Goal: Task Accomplishment & Management: Complete application form

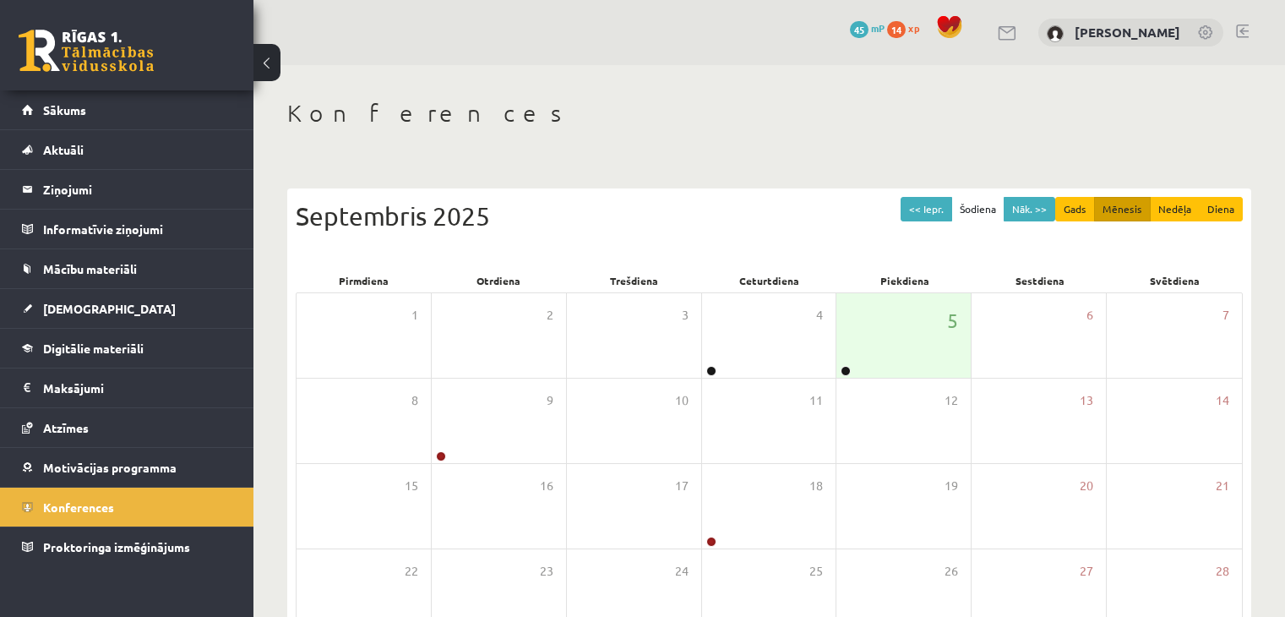
scroll to position [189, 0]
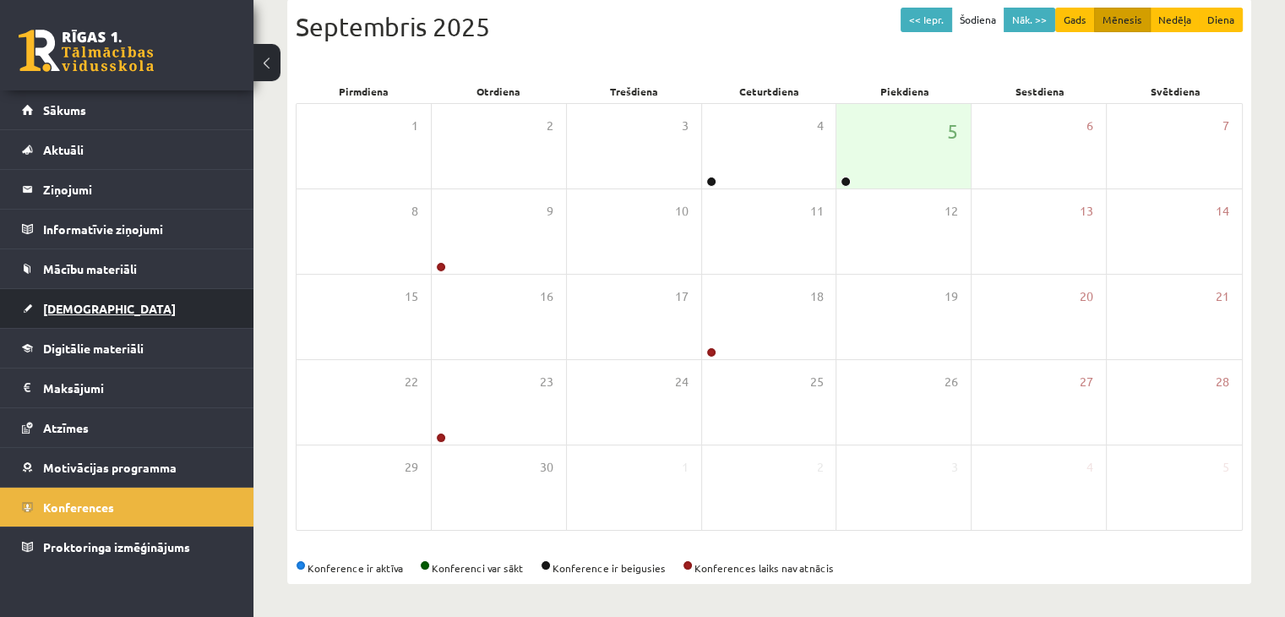
click at [74, 303] on span "[DEMOGRAPHIC_DATA]" at bounding box center [109, 308] width 133 height 15
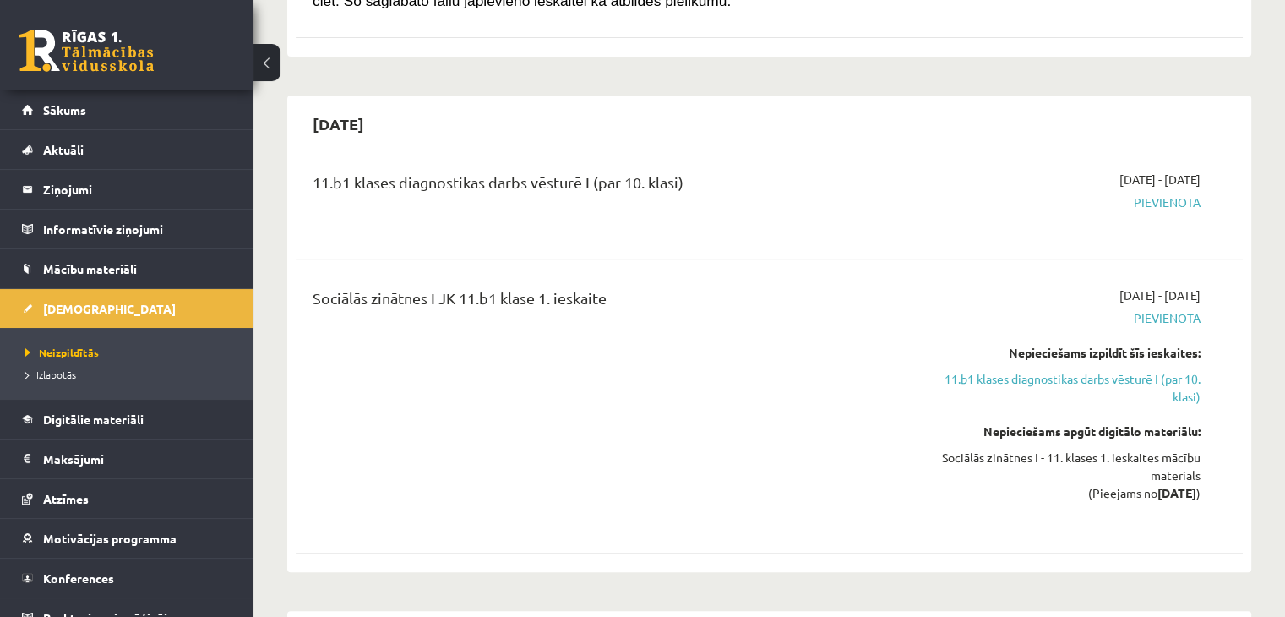
scroll to position [612, 0]
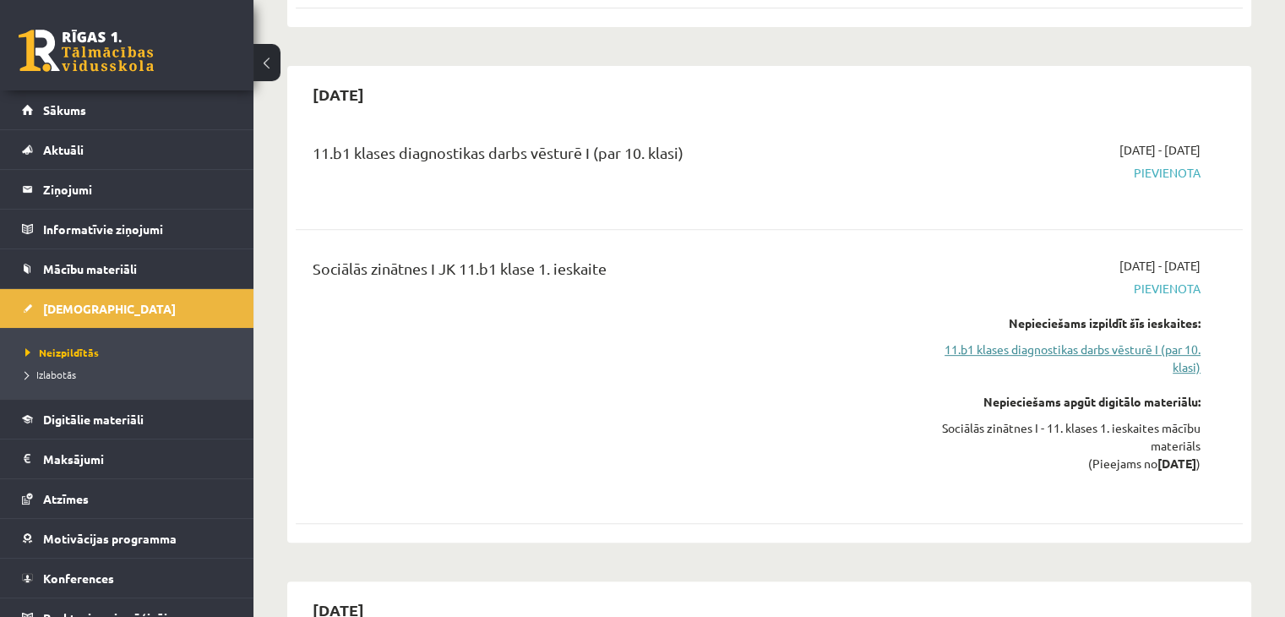
click at [1072, 350] on link "11.b1 klases diagnostikas darbs vēsturē I (par 10. klasi)" at bounding box center [1061, 358] width 279 height 35
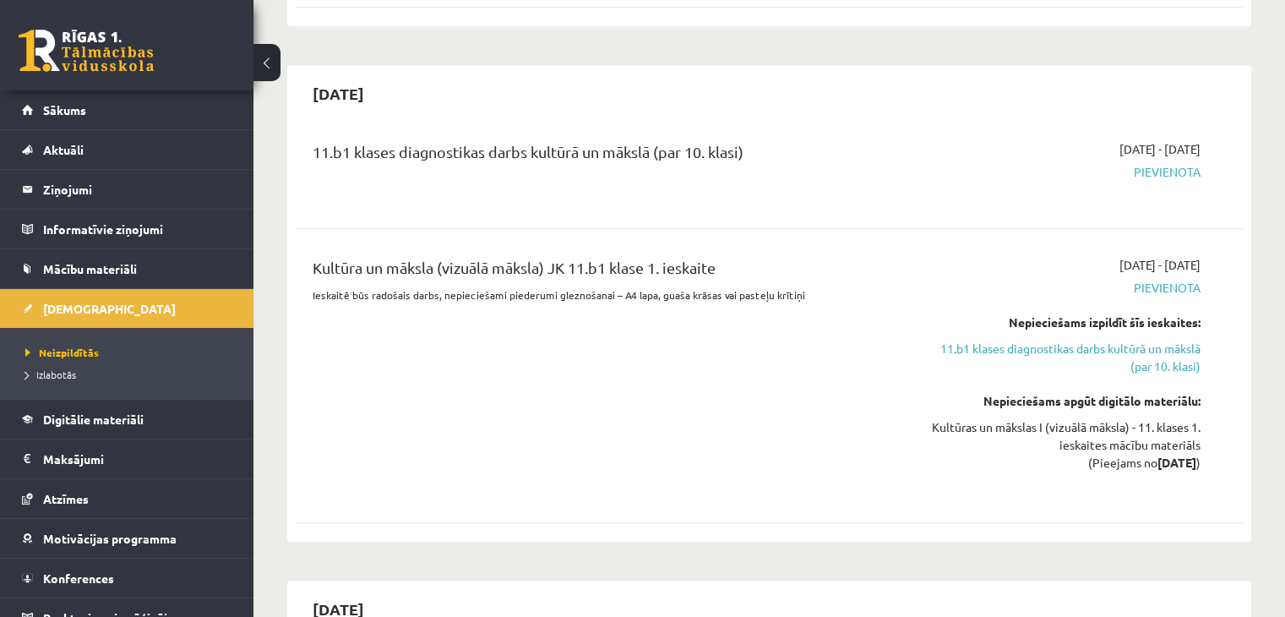
scroll to position [1158, 0]
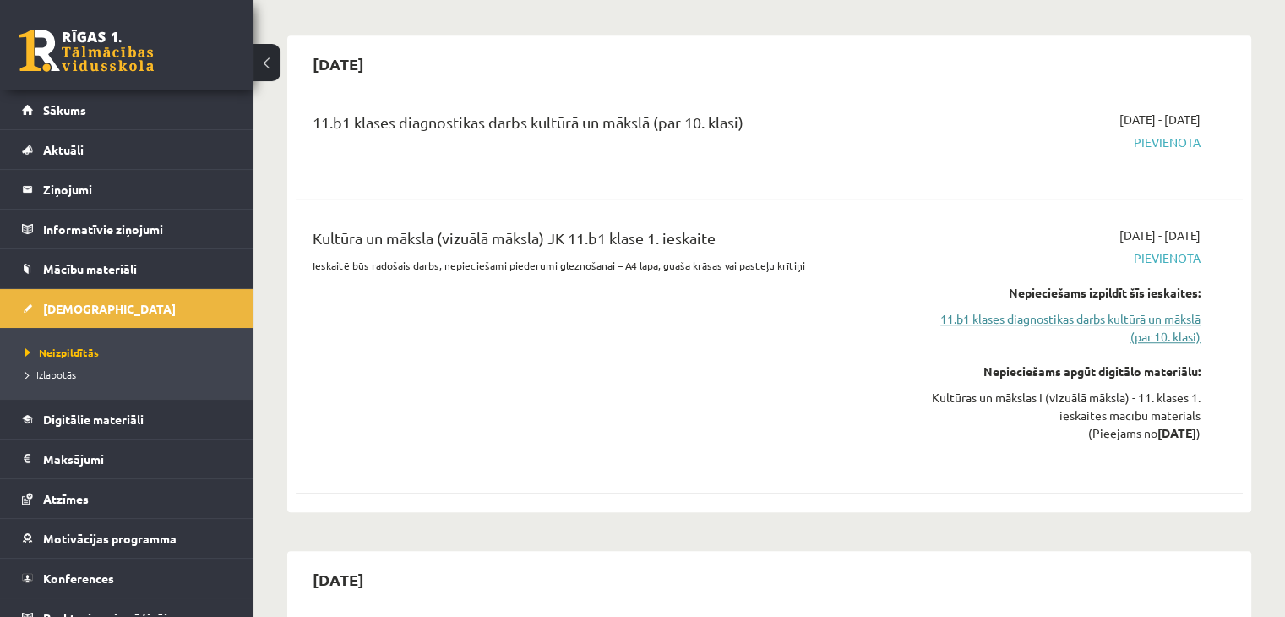
click at [953, 312] on link "11.b1 klases diagnostikas darbs kultūrā un mākslā (par 10. klasi)" at bounding box center [1061, 327] width 279 height 35
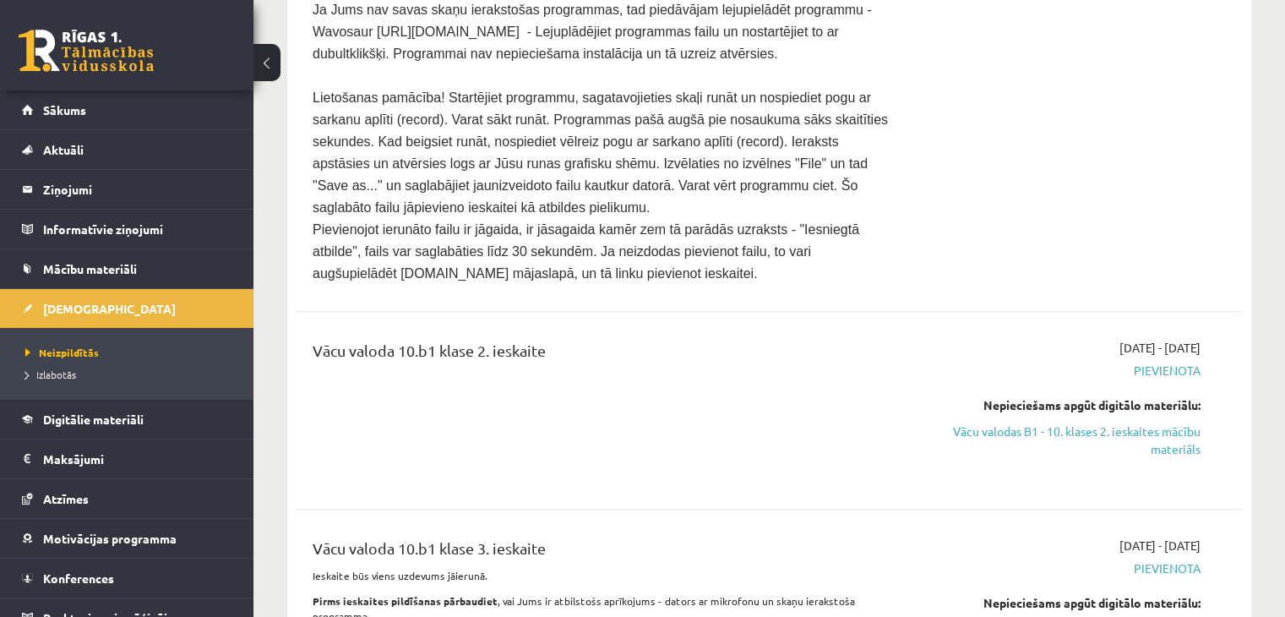
scroll to position [2096, 0]
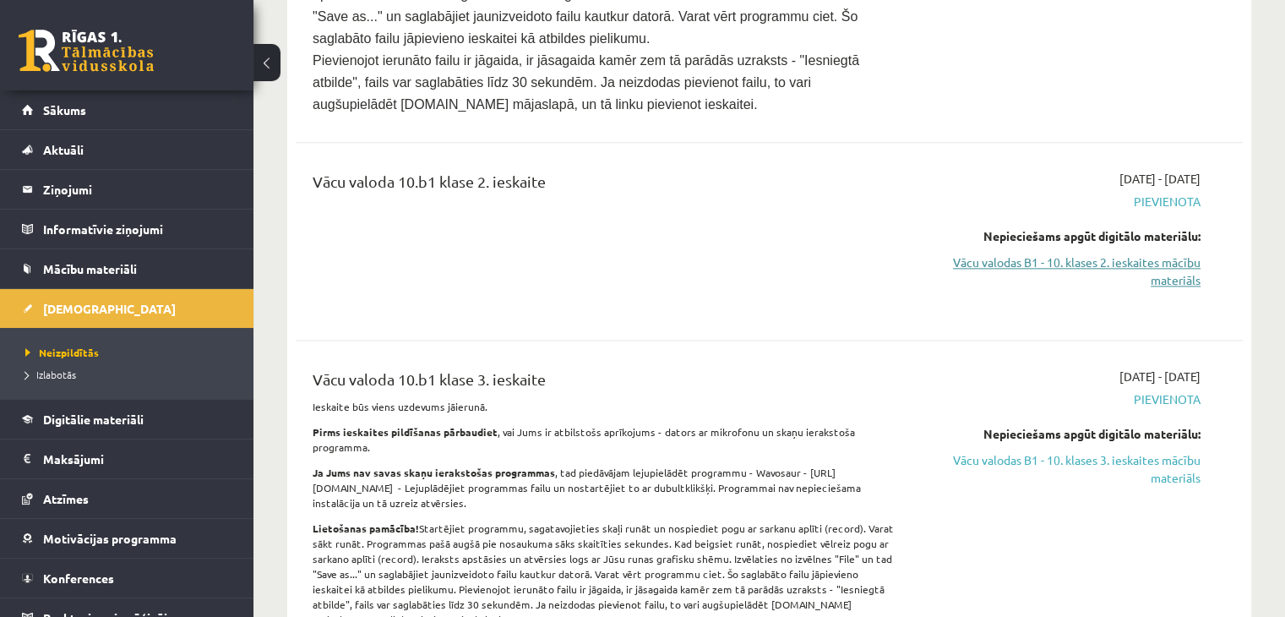
click at [1058, 254] on link "Vācu valodas B1 - 10. klases 2. ieskaites mācību materiāls" at bounding box center [1061, 271] width 279 height 35
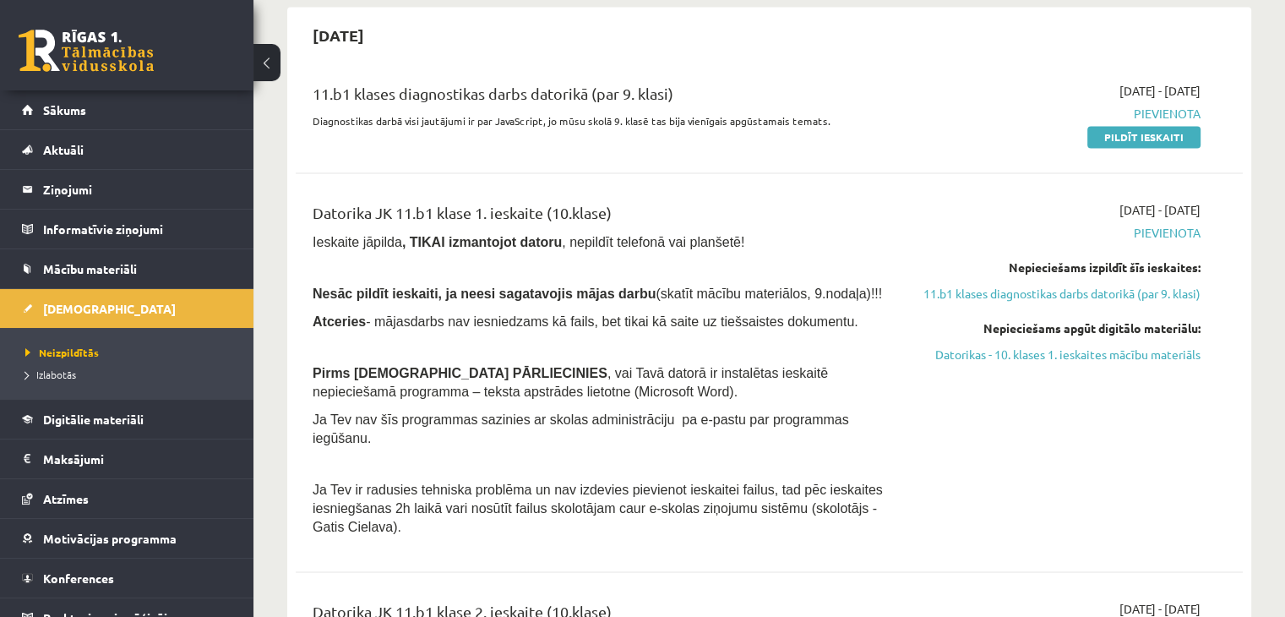
scroll to position [3025, 0]
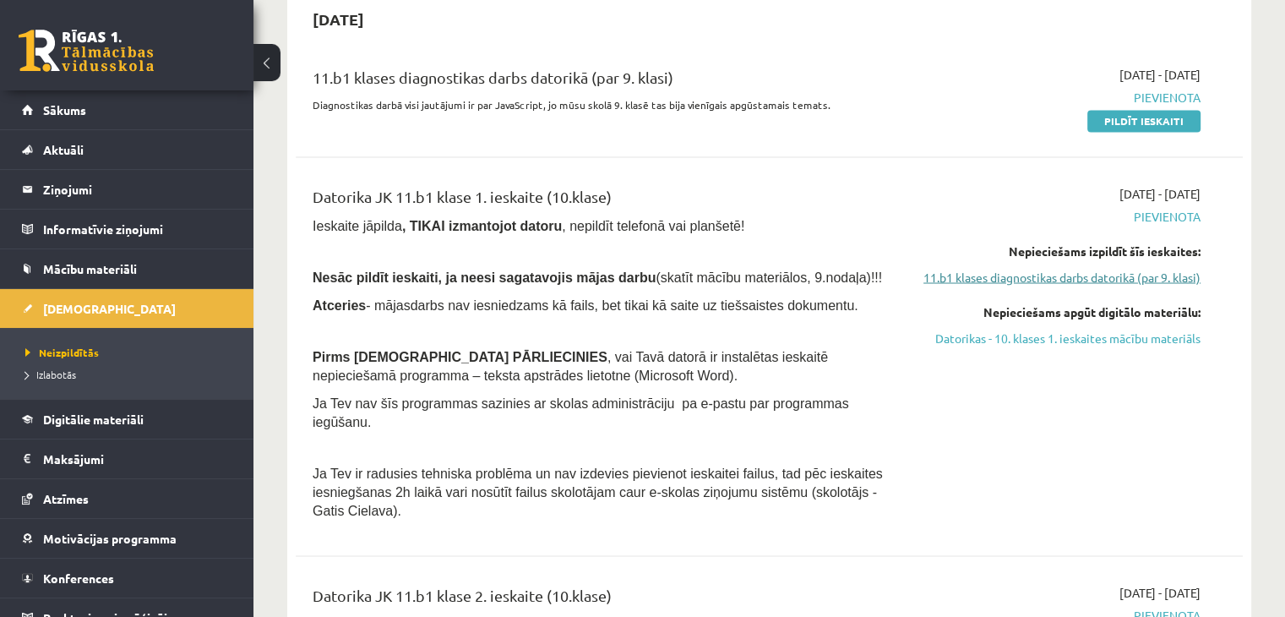
click at [1092, 268] on link "11.b1 klases diagnostikas darbs datorikā (par 9. klasi)" at bounding box center [1061, 277] width 279 height 18
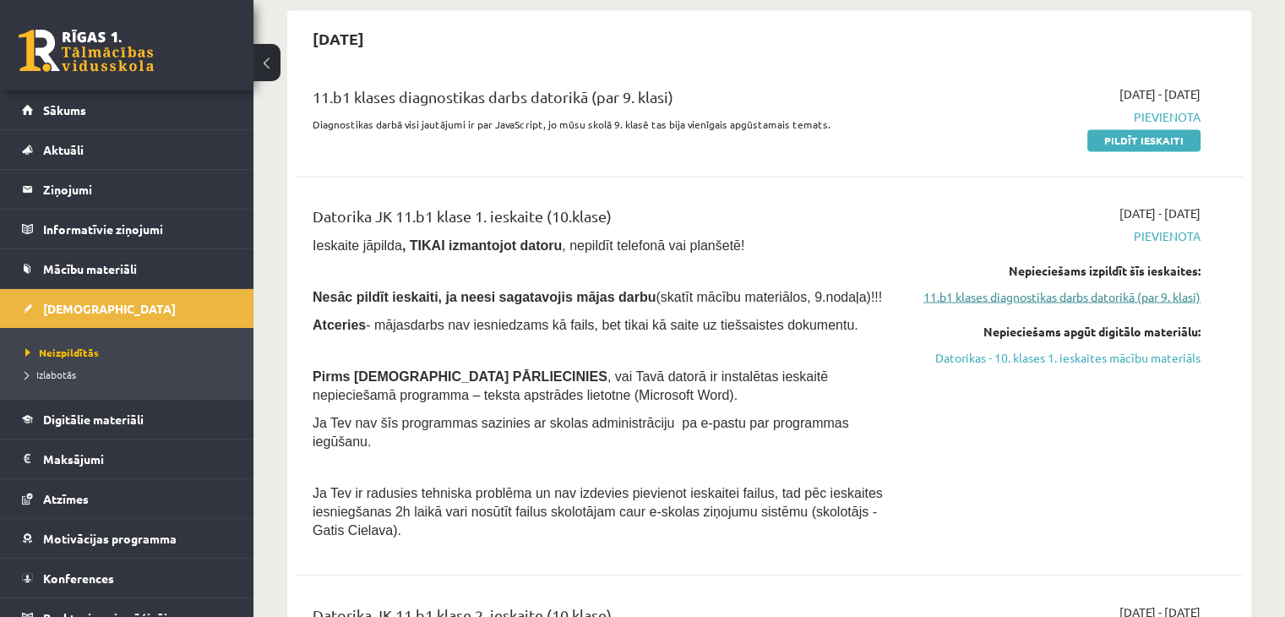
click at [1061, 287] on link "11.b1 klases diagnostikas darbs datorikā (par 9. klasi)" at bounding box center [1061, 296] width 279 height 18
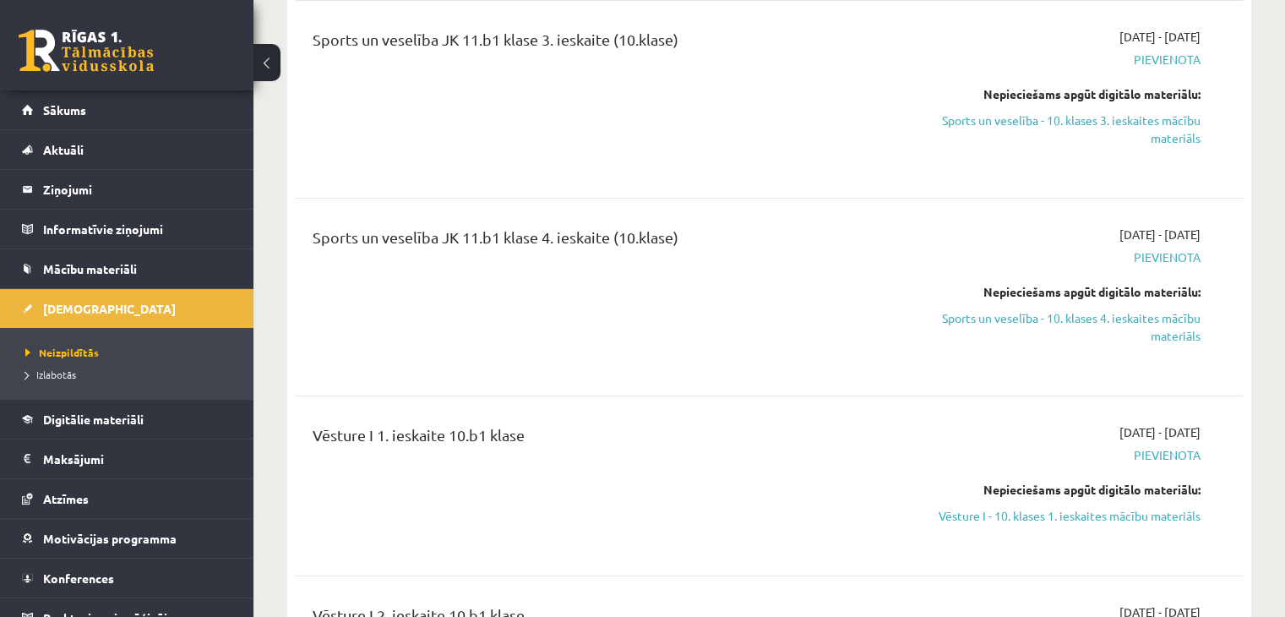
scroll to position [5662, 0]
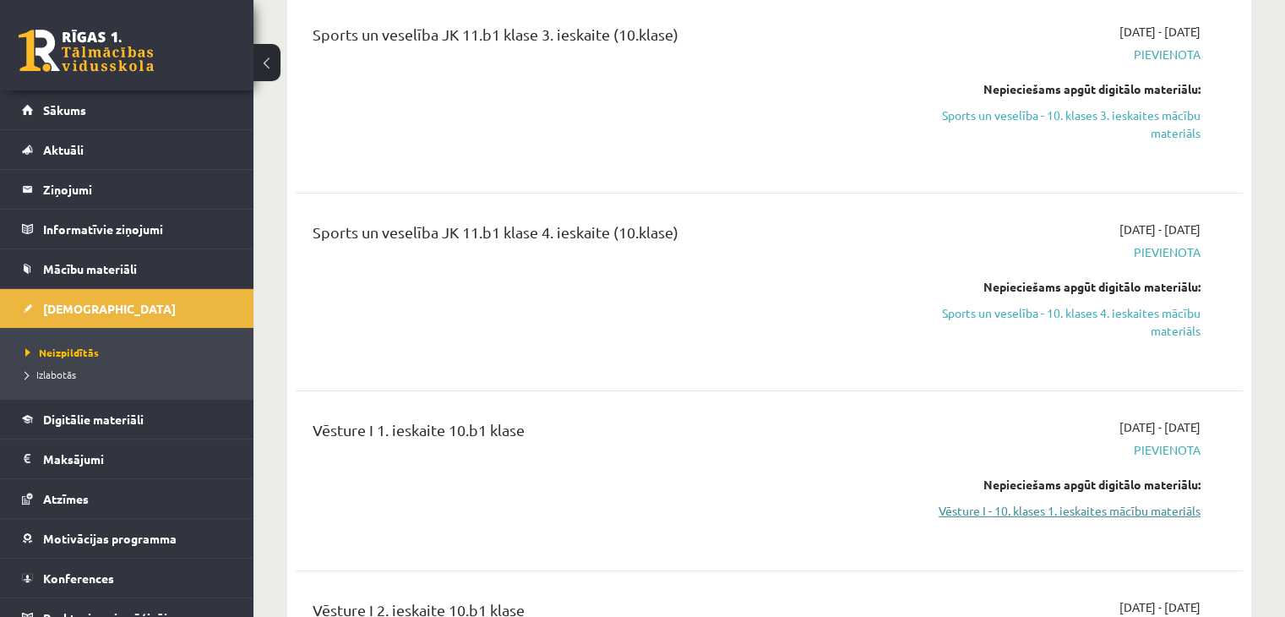
click at [1014, 502] on link "Vēsture I - 10. klases 1. ieskaites mācību materiāls" at bounding box center [1061, 511] width 279 height 18
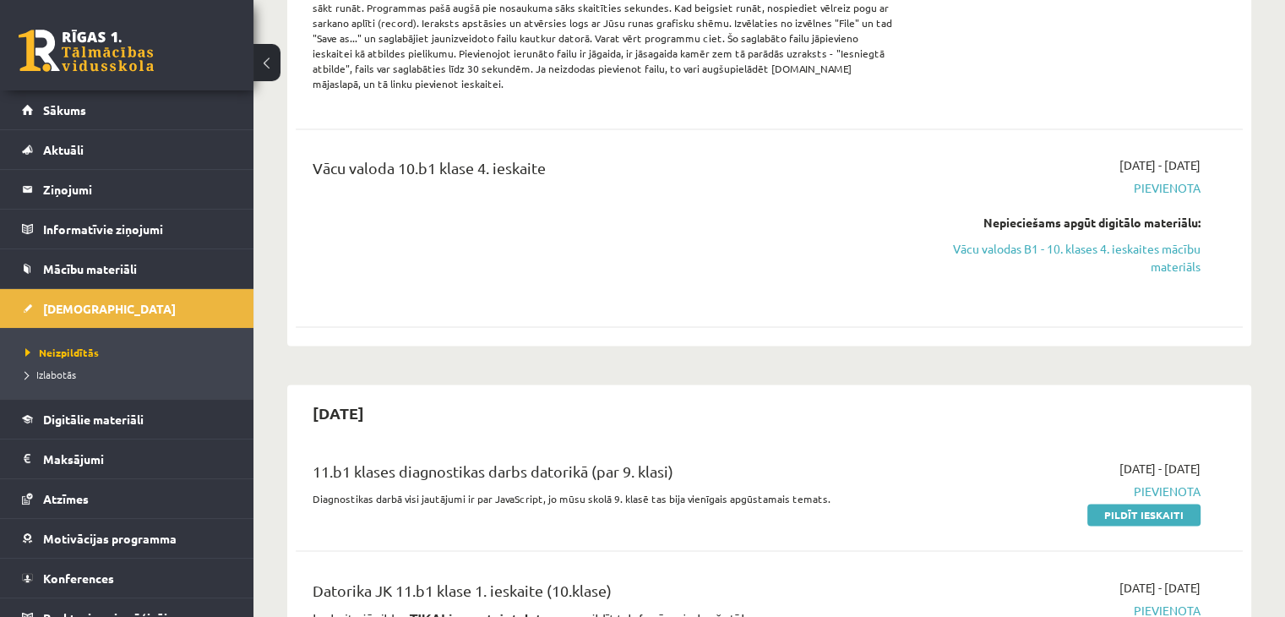
scroll to position [2789, 0]
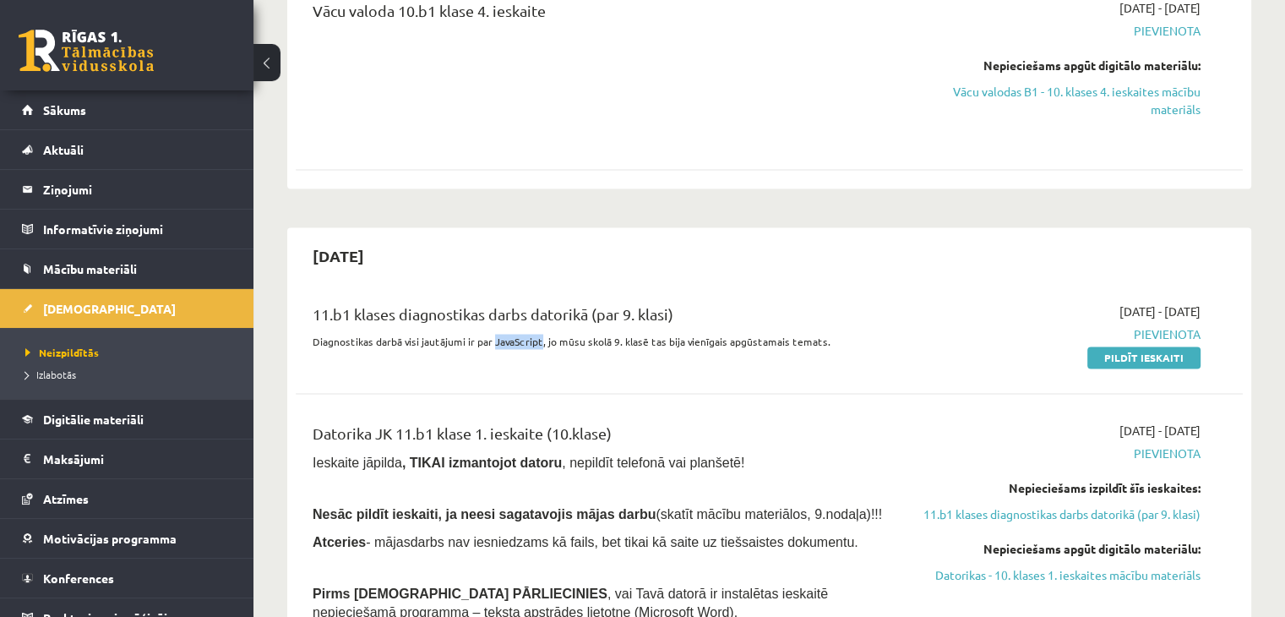
drag, startPoint x: 537, startPoint y: 273, endPoint x: 494, endPoint y: 274, distance: 44.0
click at [494, 334] on p "Diagnostikas darbā visi jautājumi ir par JavaScript, jo mūsu skolā 9. klasē tas…" at bounding box center [605, 341] width 584 height 15
copy p "JavaScript"
click at [1153, 346] on link "Pildīt ieskaiti" at bounding box center [1144, 357] width 113 height 22
click at [832, 286] on div "11.b1 klases diagnostikas darbs datorikā (par 9. klasi) Diagnostikas darbā visi…" at bounding box center [769, 334] width 947 height 97
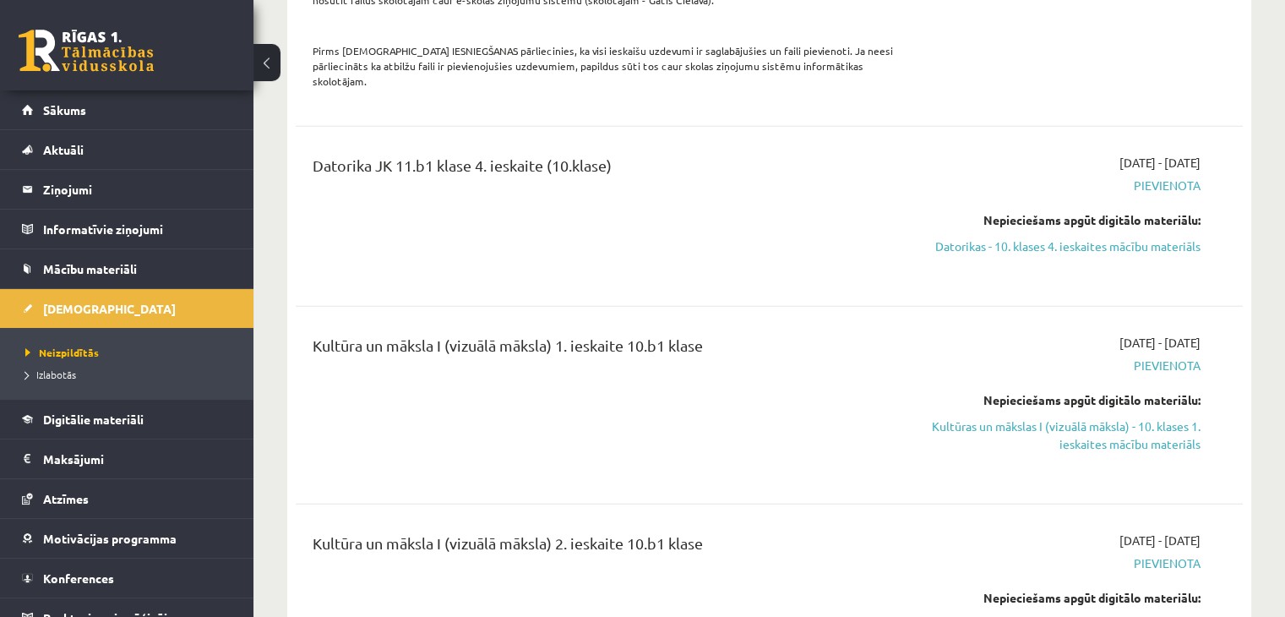
scroll to position [4310, 0]
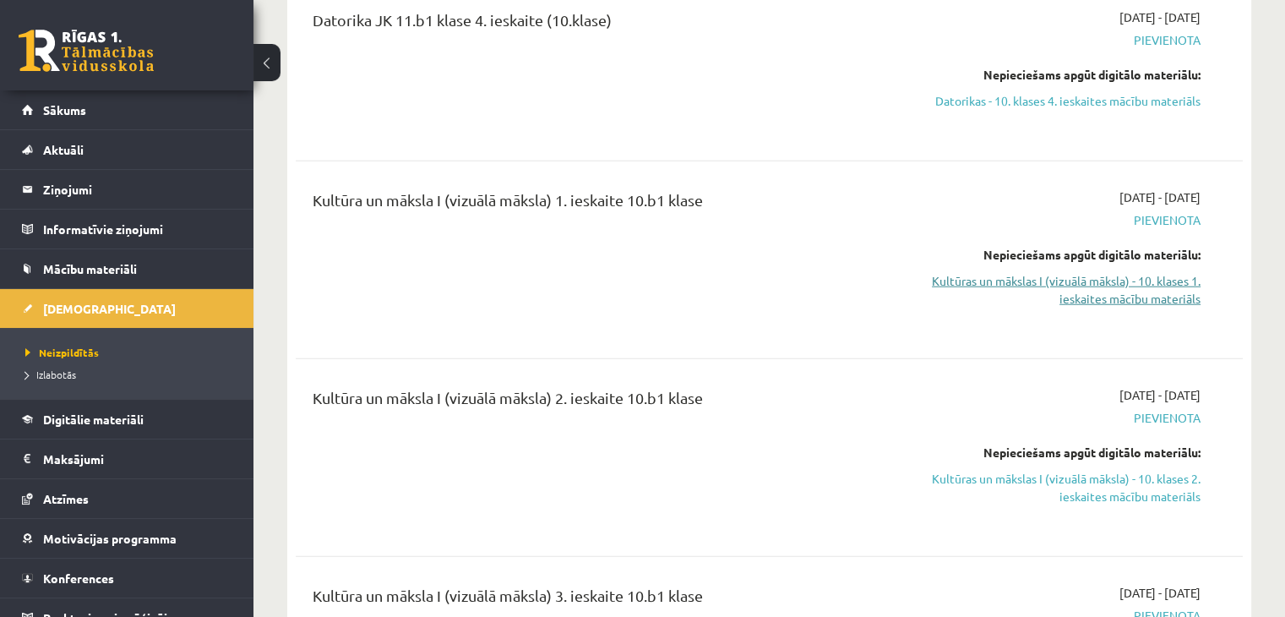
click at [1070, 272] on link "Kultūras un mākslas I (vizuālā māksla) - 10. klases 1. ieskaites mācību materiā…" at bounding box center [1061, 289] width 279 height 35
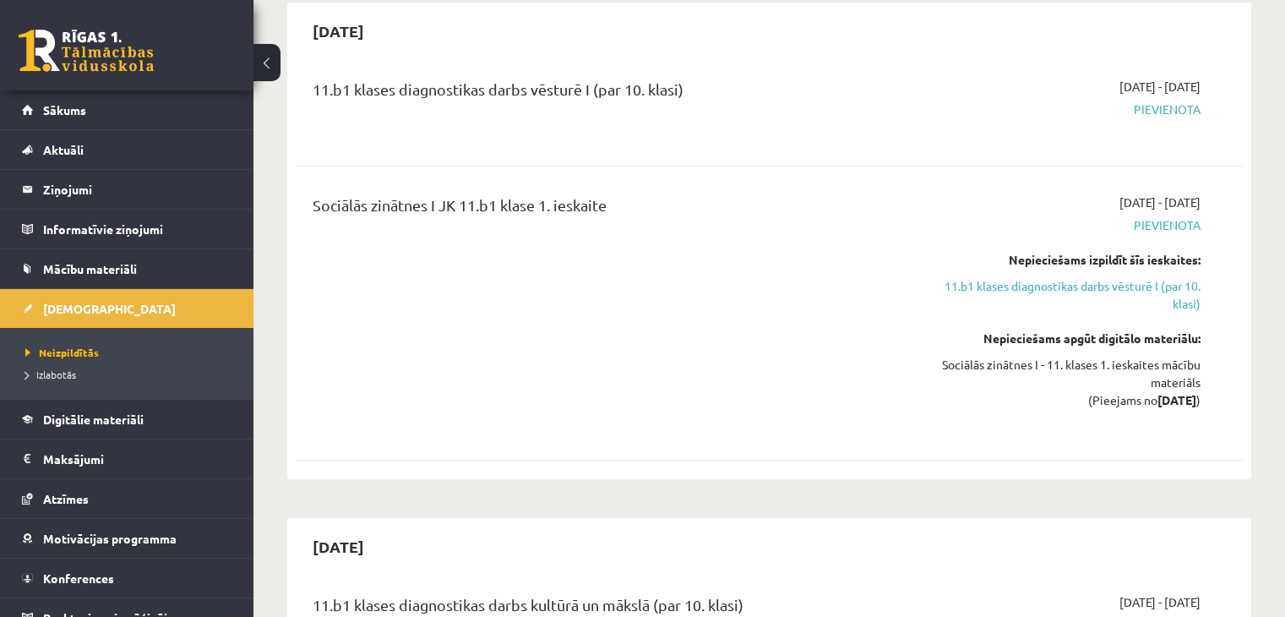
scroll to position [676, 0]
click at [1180, 297] on link "11.b1 klases diagnostikas darbs vēsturē I (par 10. klasi)" at bounding box center [1061, 293] width 279 height 35
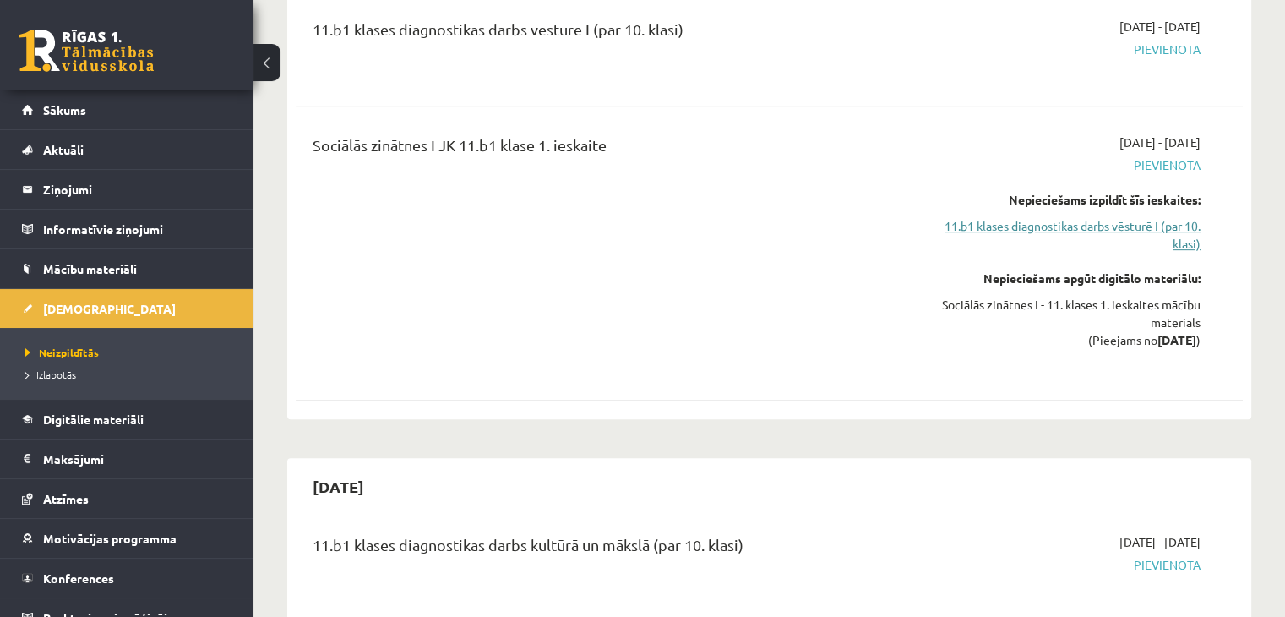
click at [1186, 245] on link "11.b1 klases diagnostikas darbs vēsturē I (par 10. klasi)" at bounding box center [1061, 234] width 279 height 35
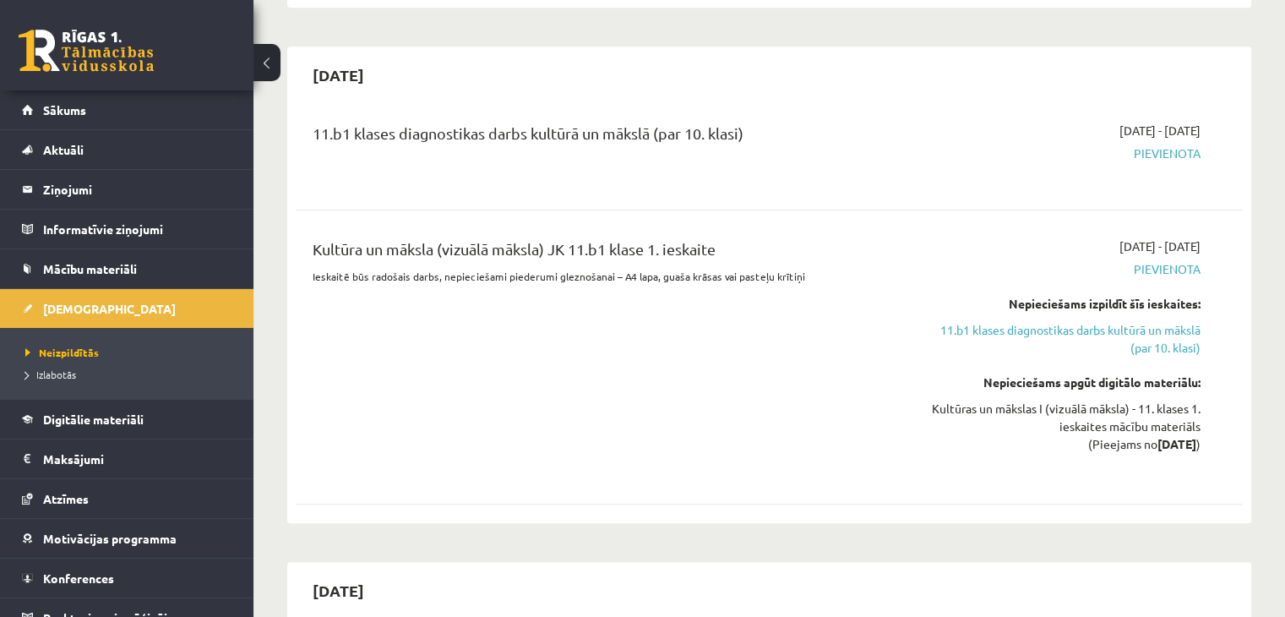
scroll to position [1158, 0]
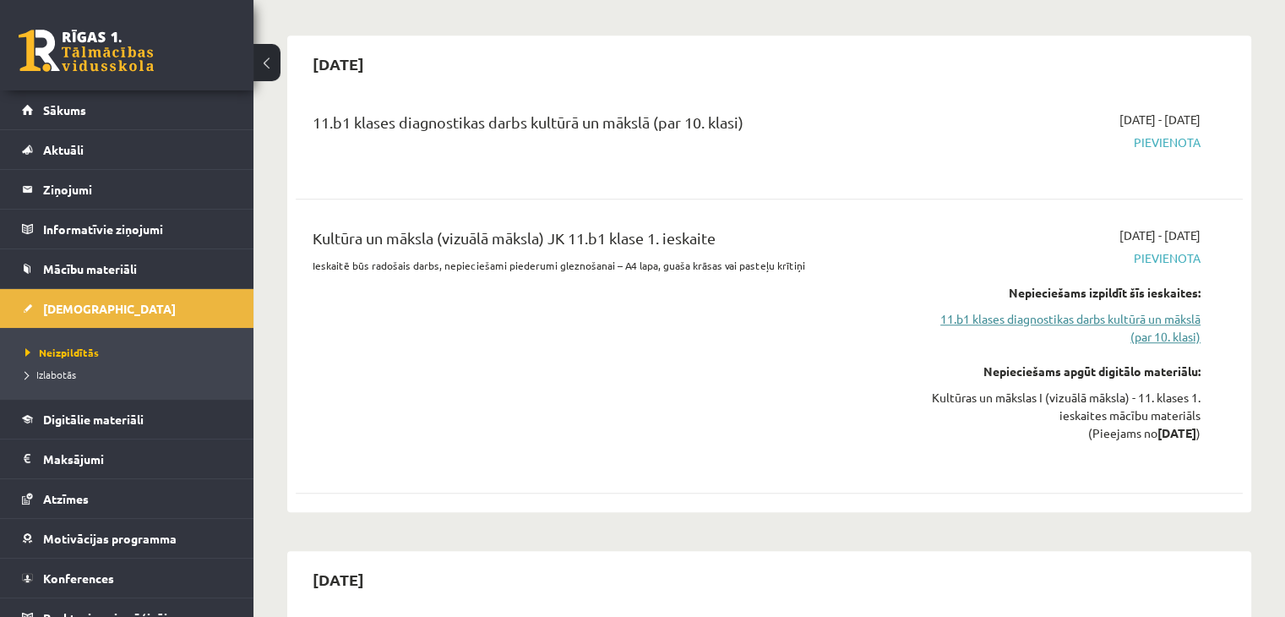
click at [1148, 322] on link "11.b1 klases diagnostikas darbs kultūrā un mākslā (par 10. klasi)" at bounding box center [1061, 327] width 279 height 35
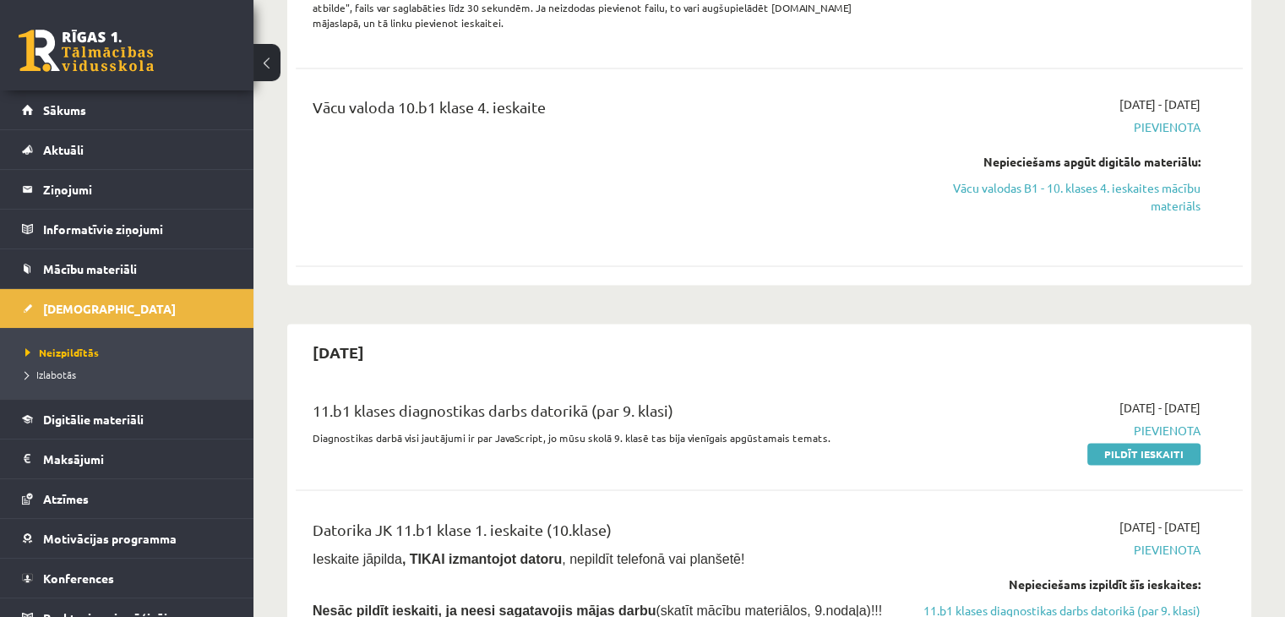
scroll to position [2704, 0]
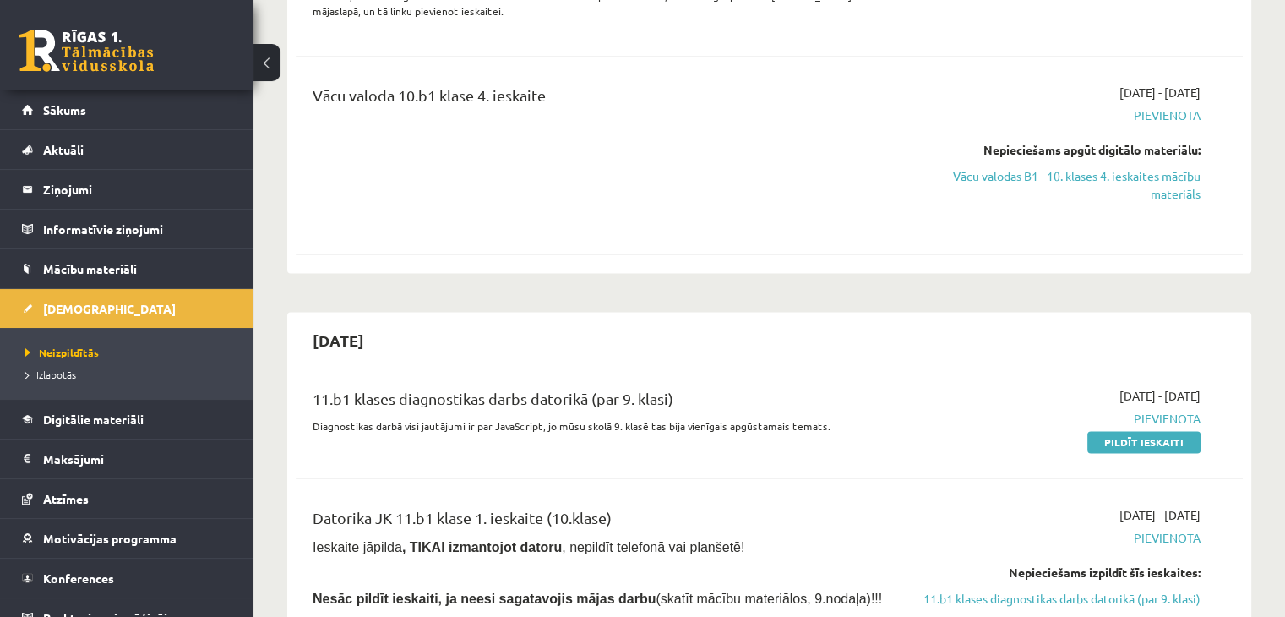
click at [979, 387] on div "[DATE] - [DATE] [GEOGRAPHIC_DATA] Pildīt ieskaiti" at bounding box center [1061, 418] width 304 height 63
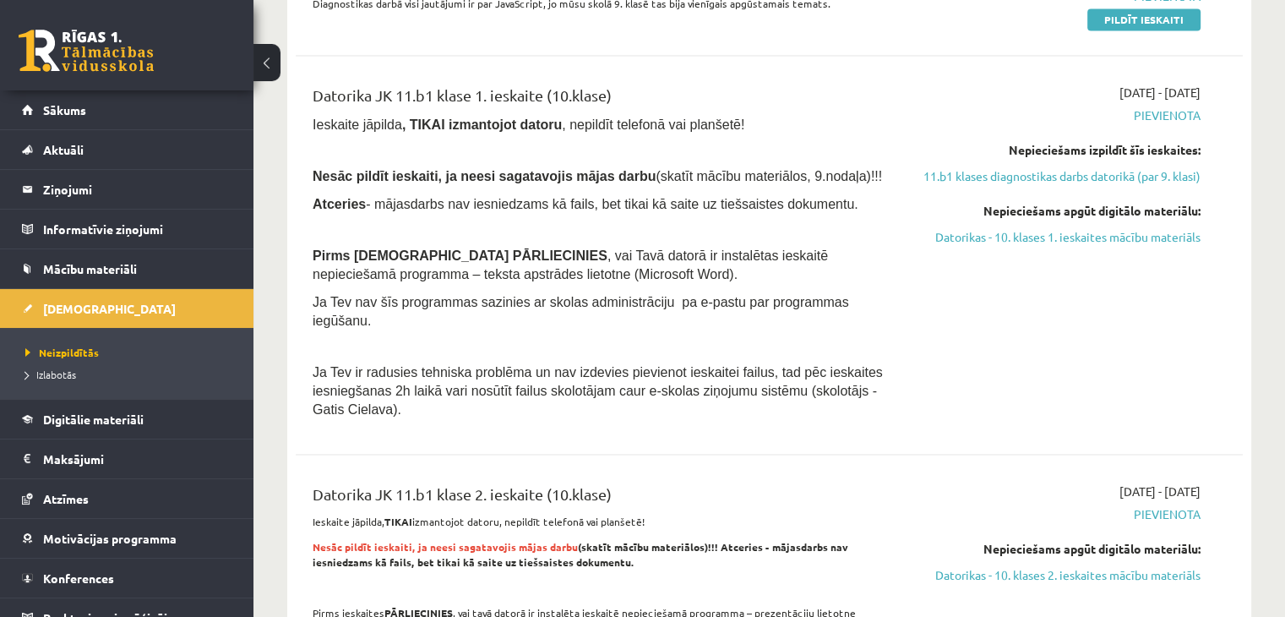
scroll to position [2958, 0]
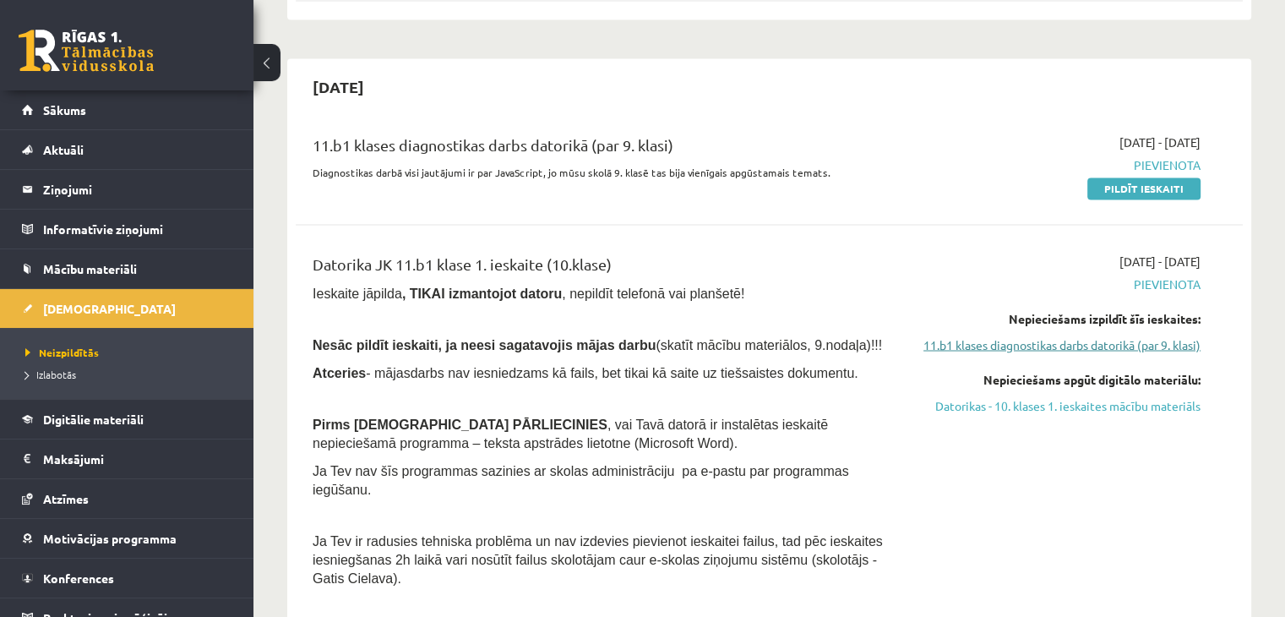
click at [1188, 336] on link "11.b1 klases diagnostikas darbs datorikā (par 9. klasi)" at bounding box center [1061, 345] width 279 height 18
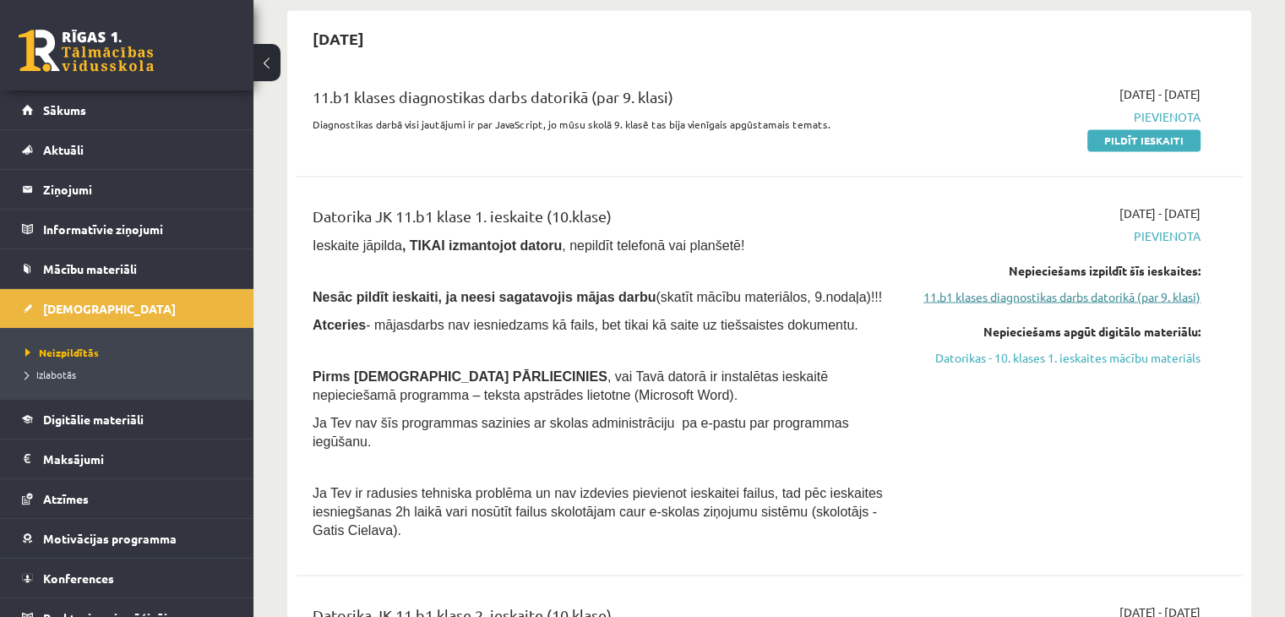
click at [1187, 287] on link "11.b1 klases diagnostikas darbs datorikā (par 9. klasi)" at bounding box center [1061, 296] width 279 height 18
click at [1134, 348] on link "Datorikas - 10. klases 1. ieskaites mācību materiāls" at bounding box center [1061, 357] width 279 height 18
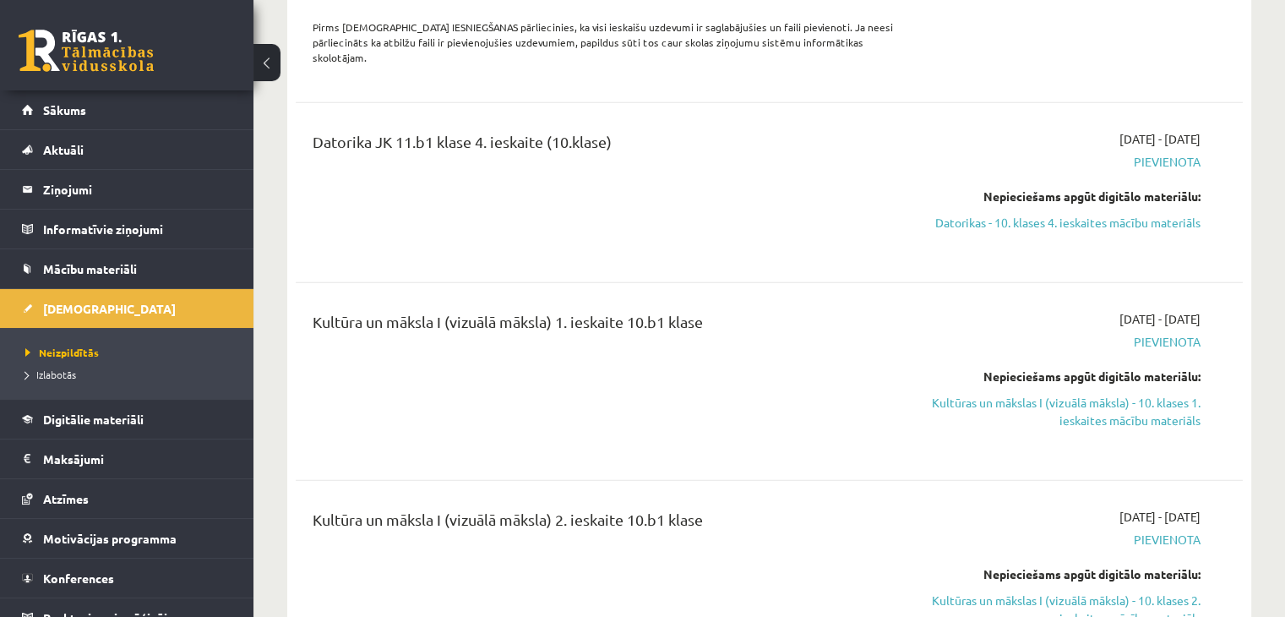
scroll to position [4189, 0]
click at [1141, 393] on link "Kultūras un mākslas I (vizuālā māksla) - 10. klases 1. ieskaites mācību materiā…" at bounding box center [1061, 410] width 279 height 35
click at [1076, 393] on link "Kultūras un mākslas I (vizuālā māksla) - 10. klases 1. ieskaites mācību materiā…" at bounding box center [1061, 410] width 279 height 35
